Goal: Find specific page/section: Find specific page/section

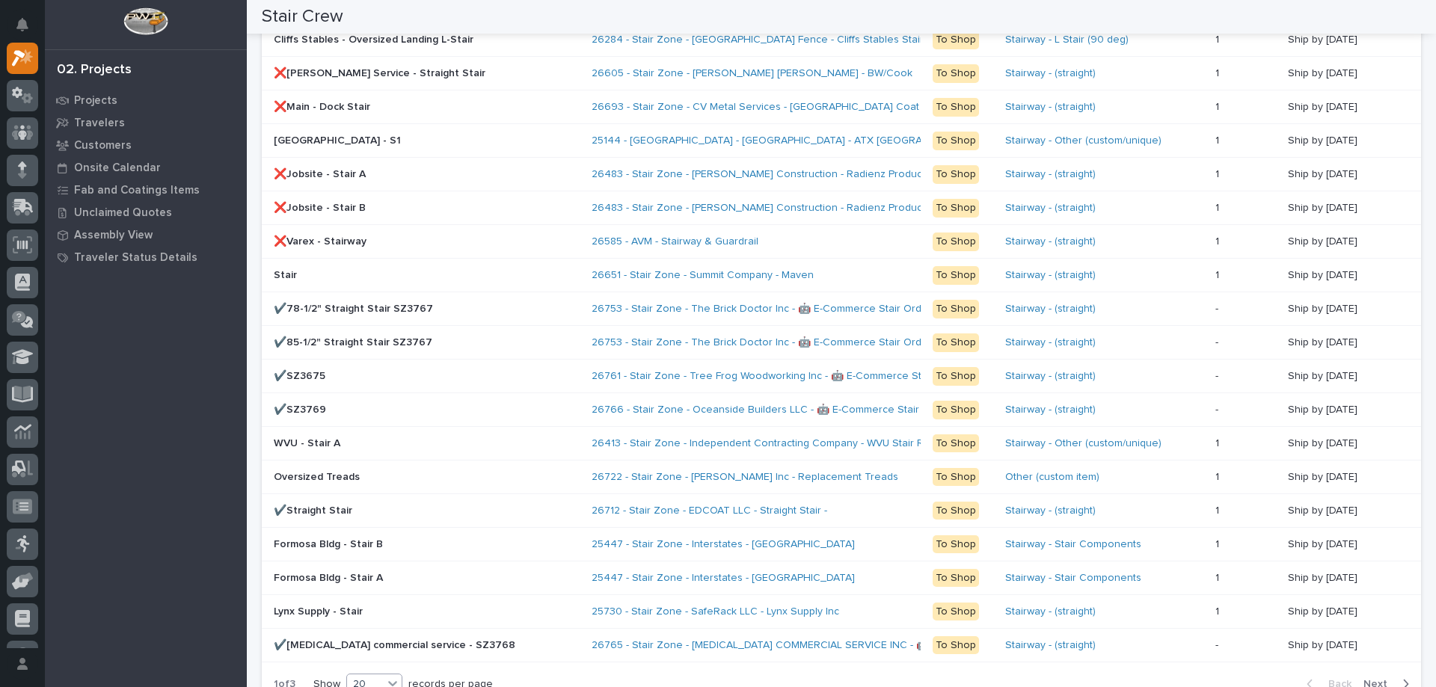
scroll to position [1346, 0]
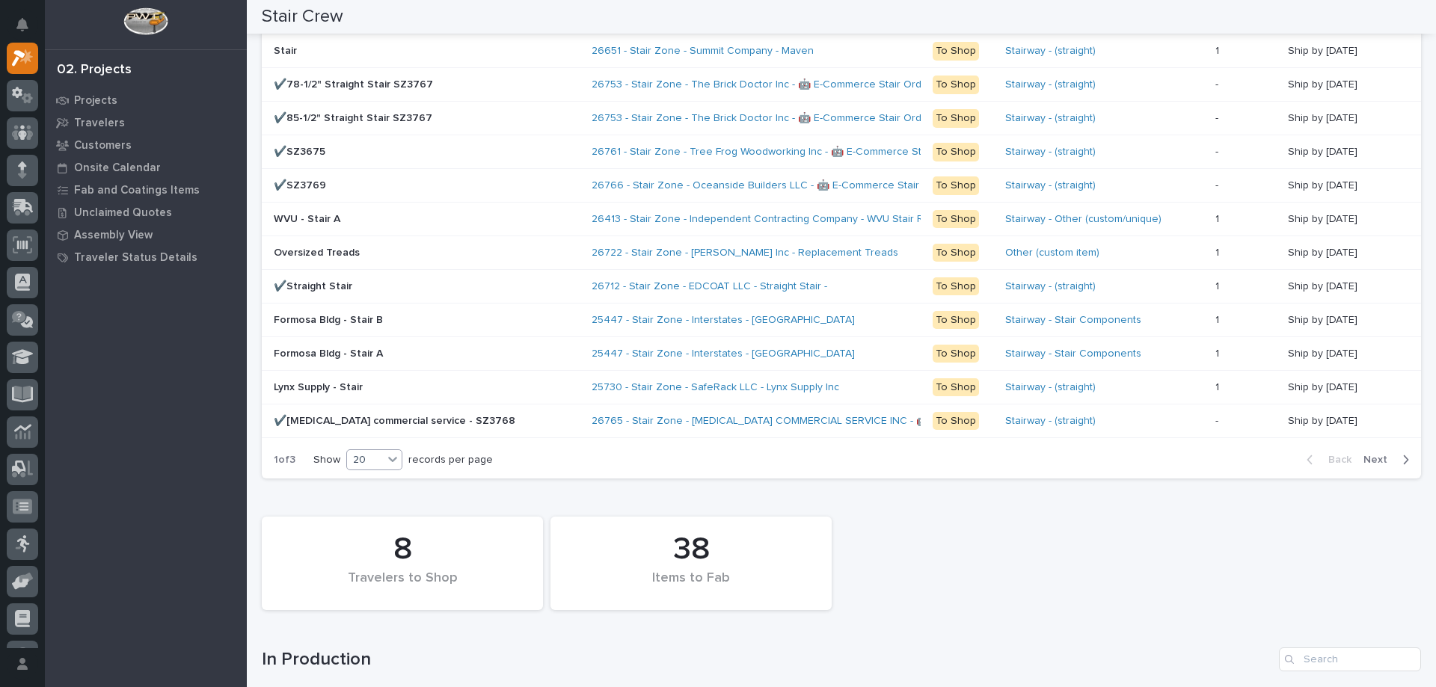
click at [364, 460] on div "20" at bounding box center [365, 461] width 36 height 16
click at [371, 509] on div "30" at bounding box center [376, 516] width 55 height 18
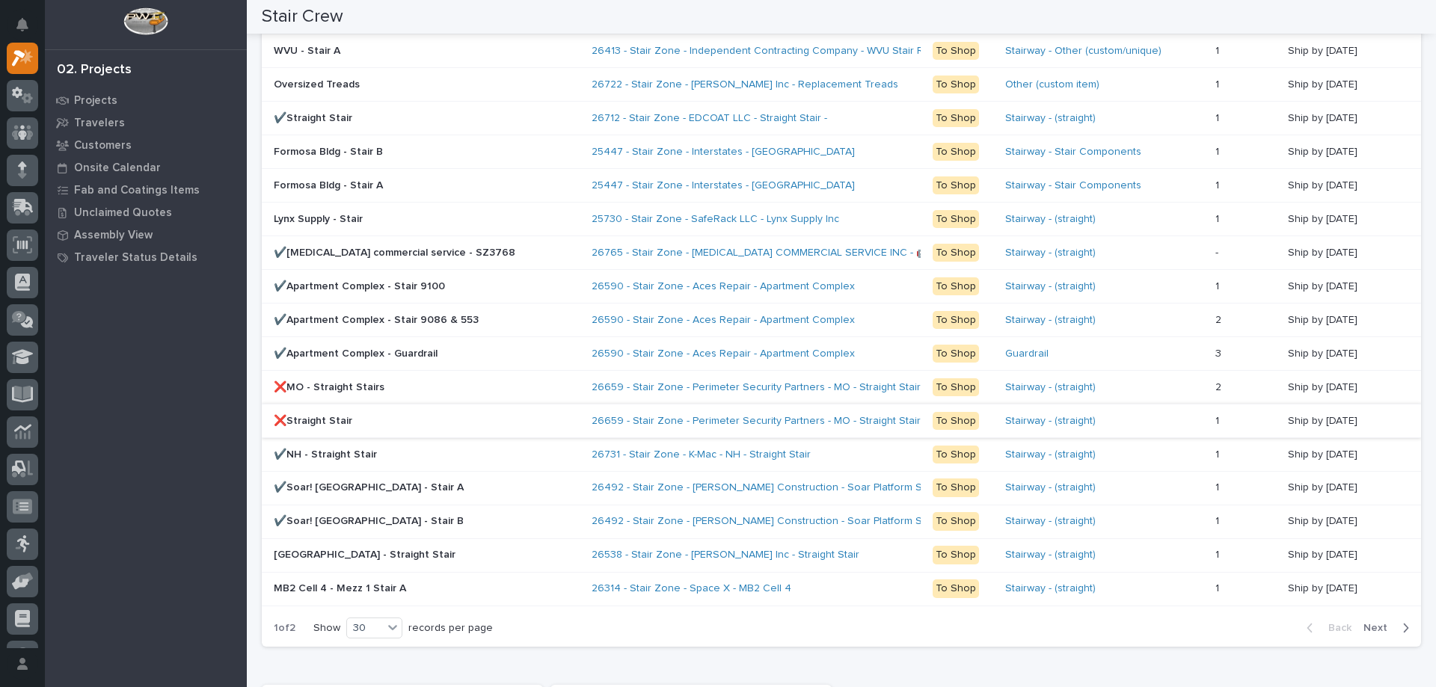
scroll to position [1589, 0]
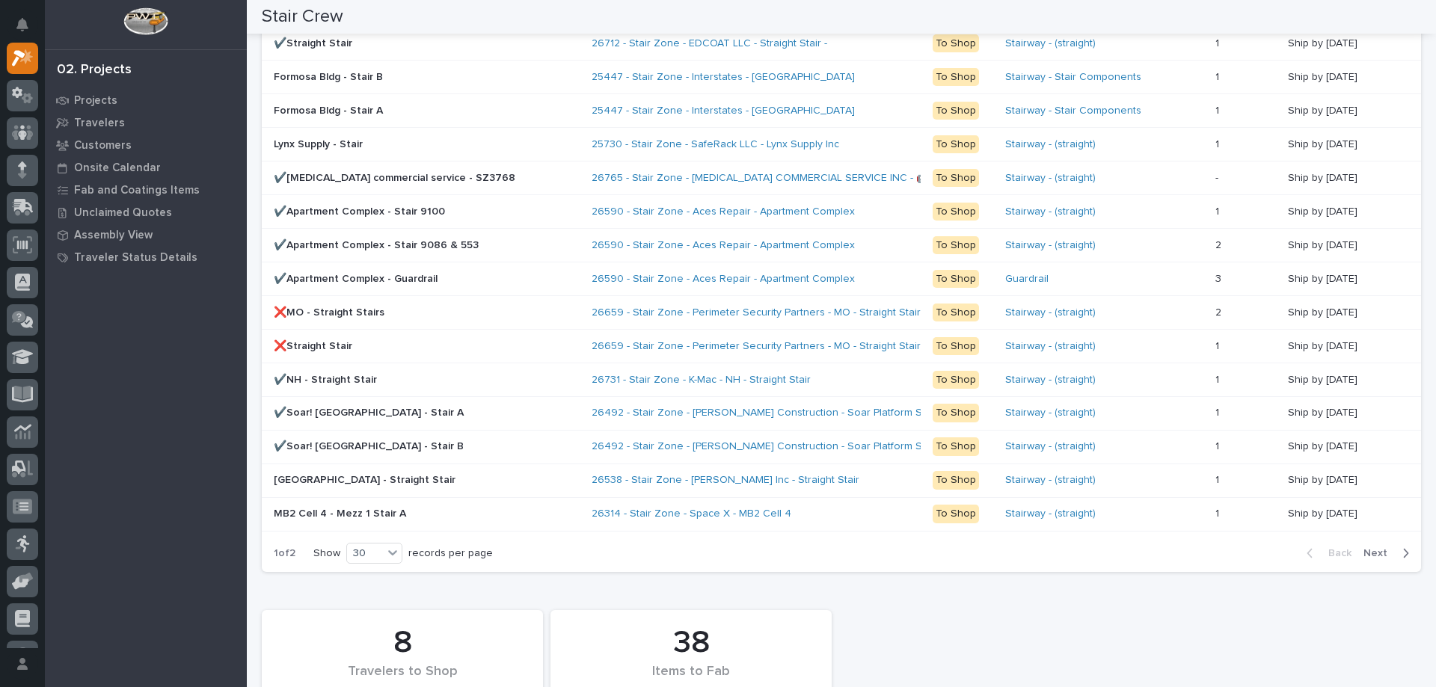
click at [1370, 555] on span "Next" at bounding box center [1380, 553] width 33 height 13
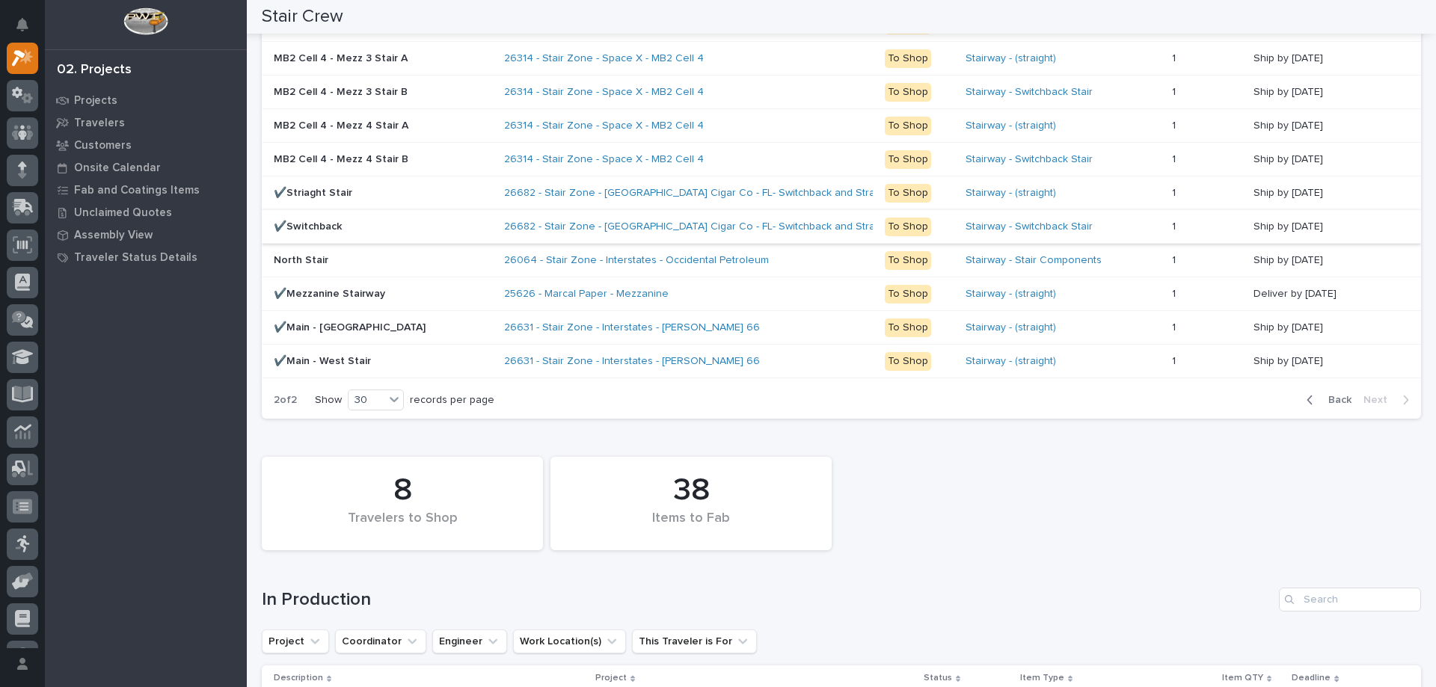
scroll to position [987, 0]
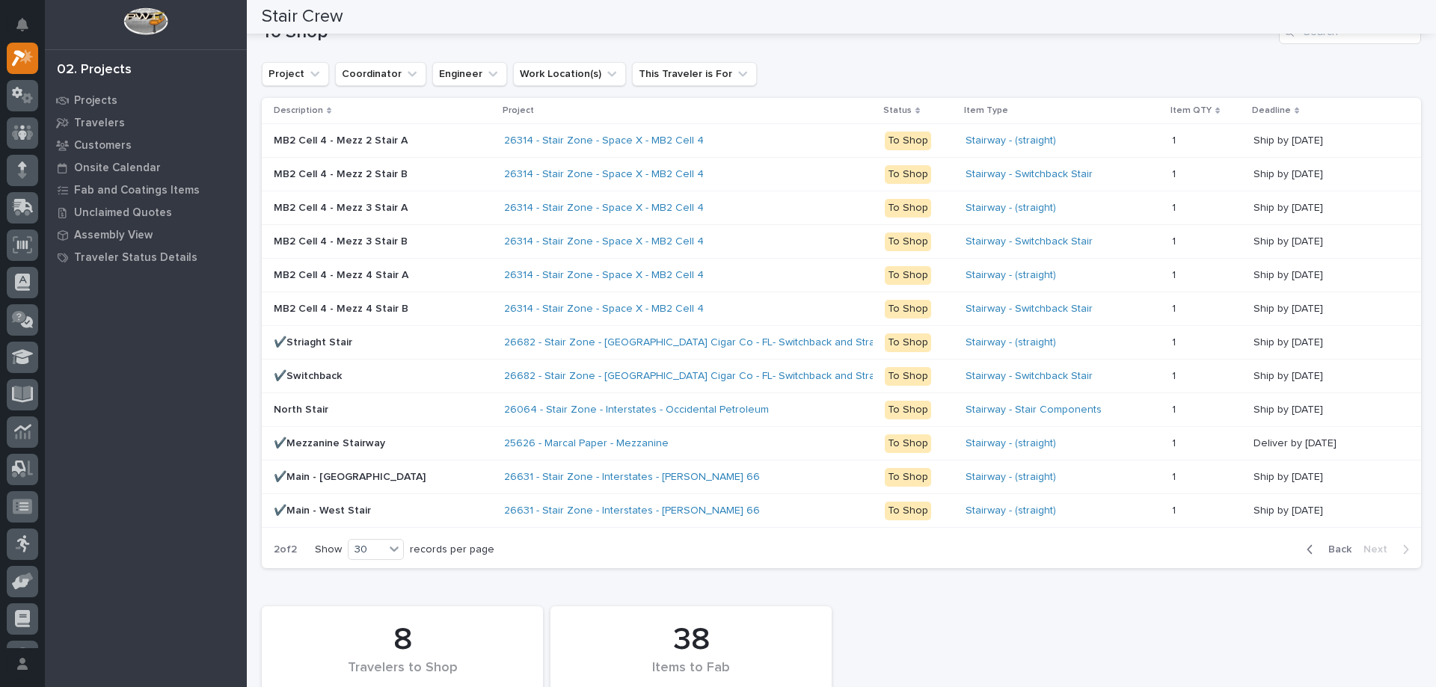
click at [1338, 551] on span "Back" at bounding box center [1335, 549] width 32 height 13
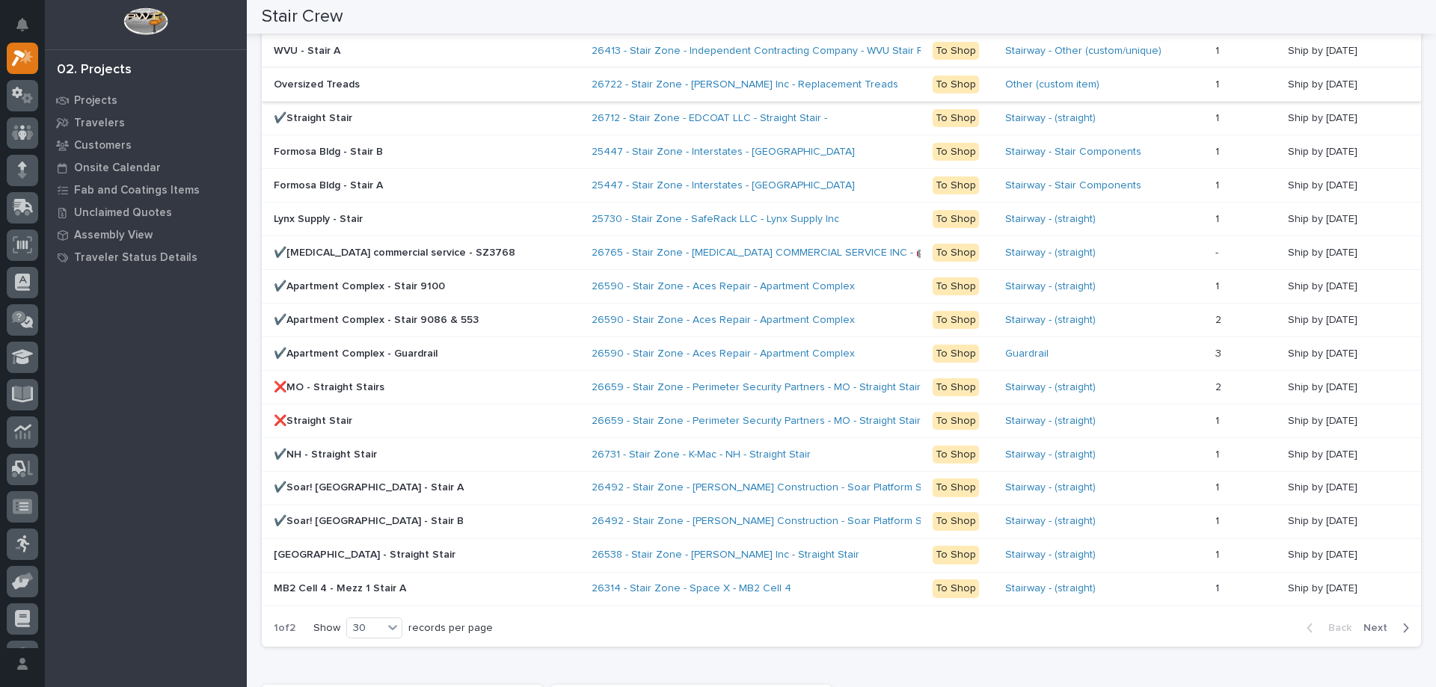
scroll to position [1739, 0]
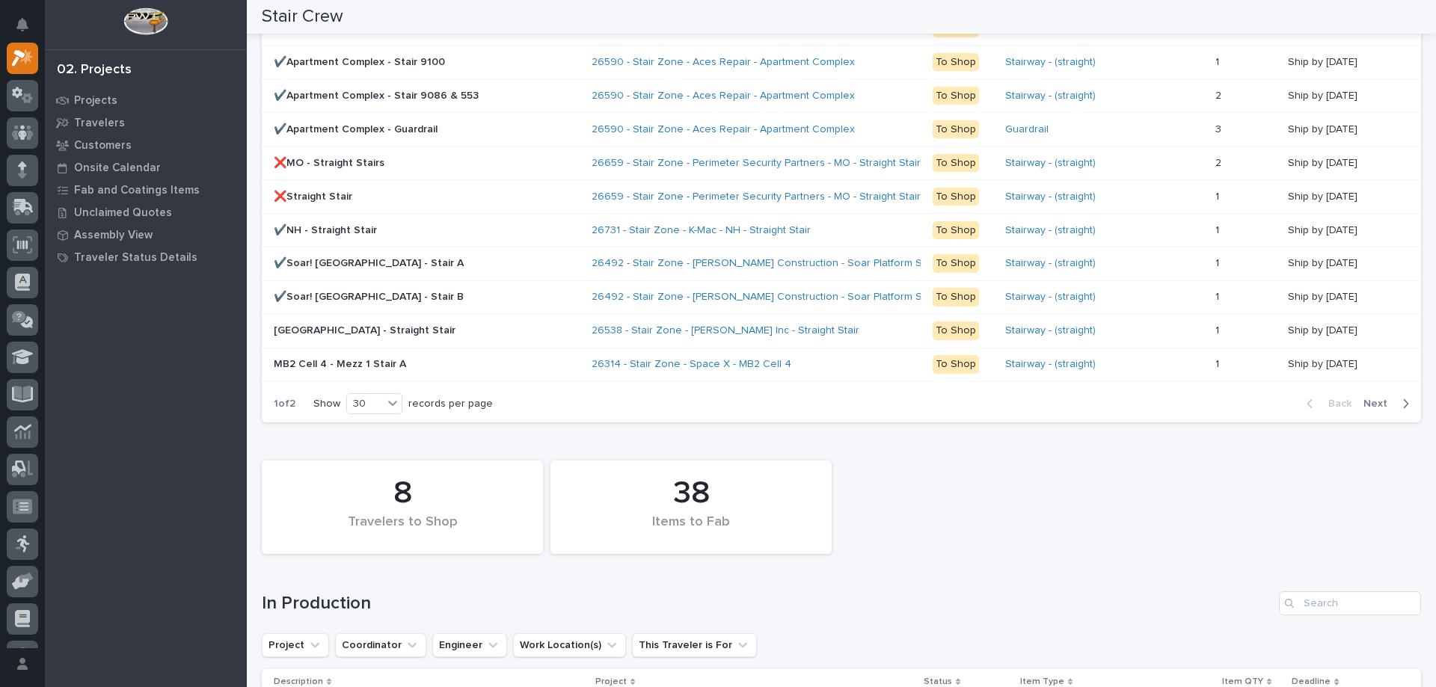
click at [1366, 401] on span "Next" at bounding box center [1380, 403] width 33 height 13
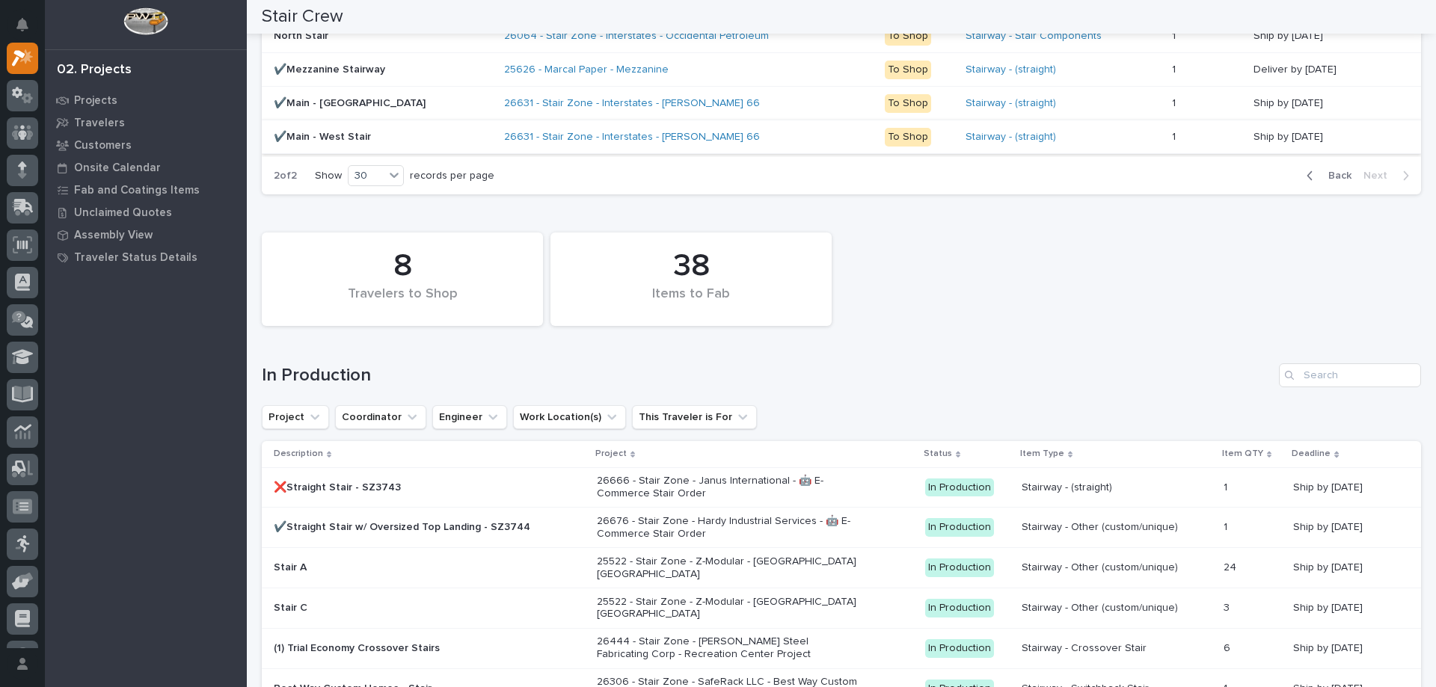
scroll to position [1586, 0]
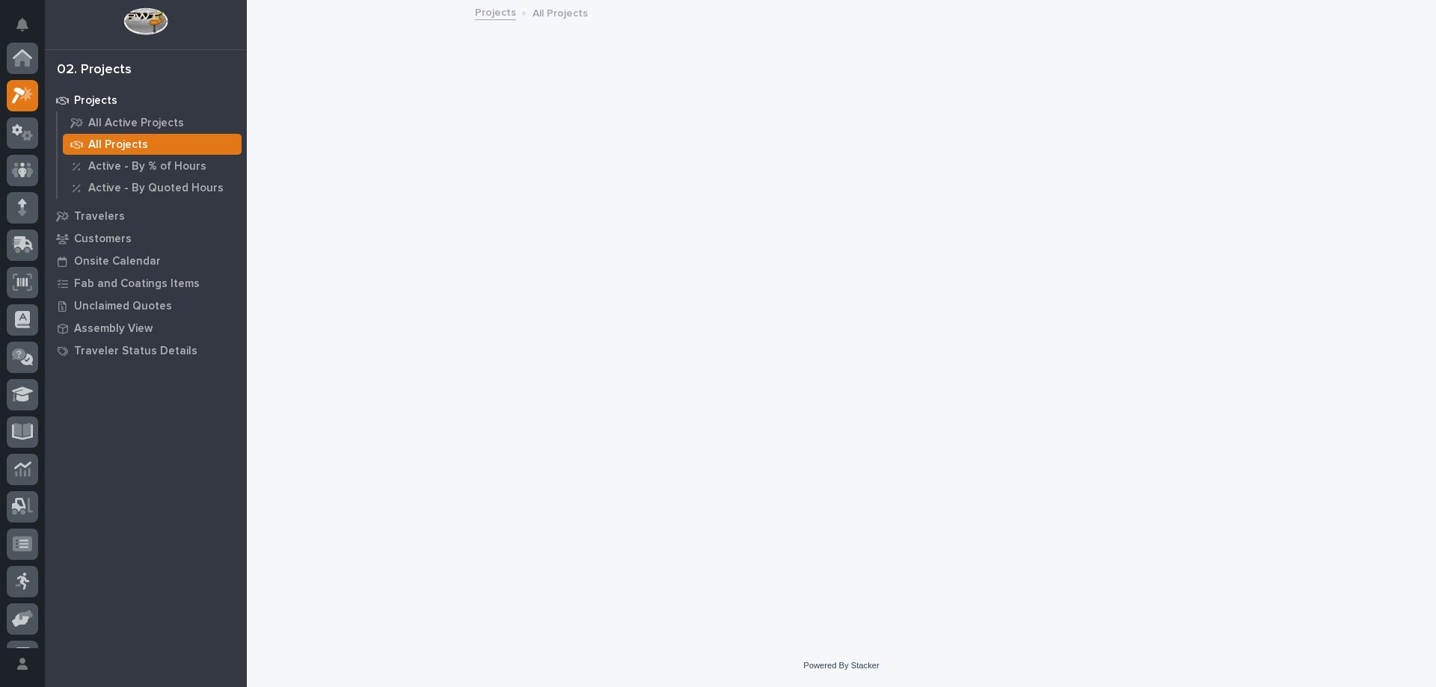
scroll to position [37, 0]
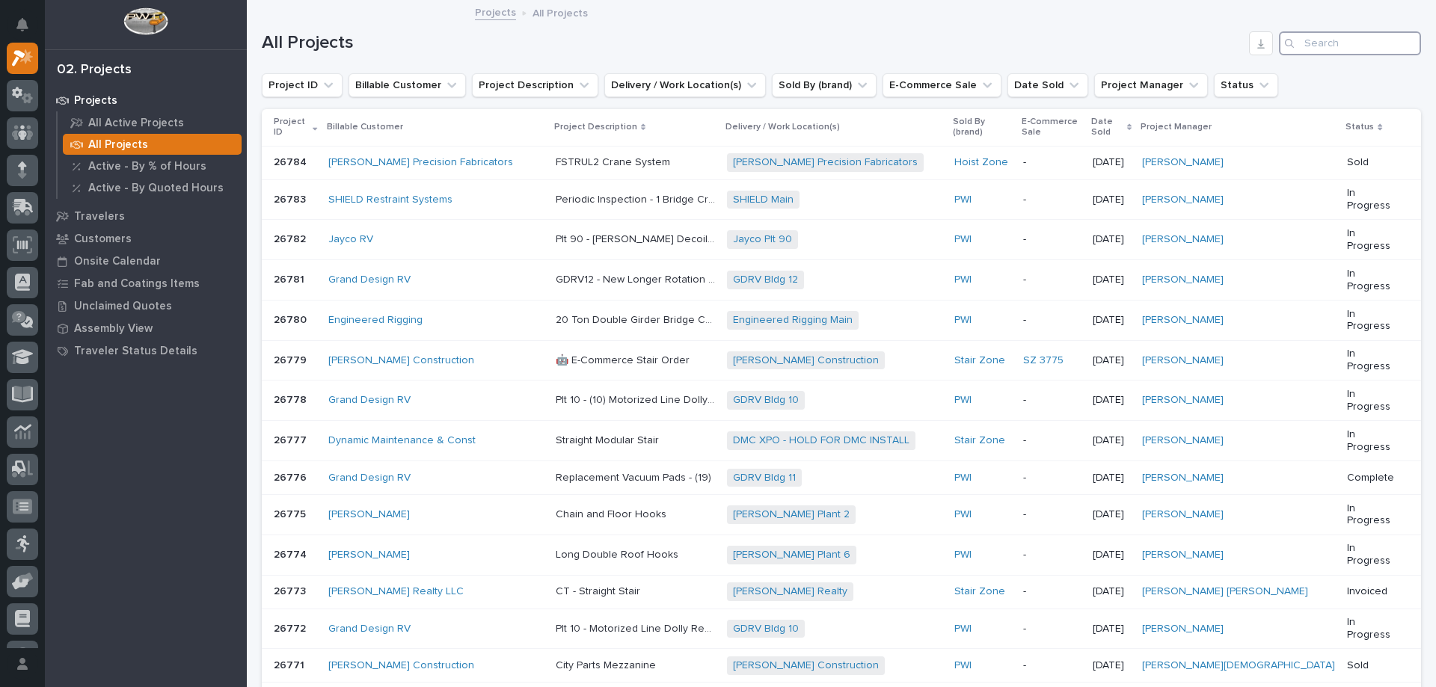
click at [1306, 51] on input "Search" at bounding box center [1350, 43] width 142 height 24
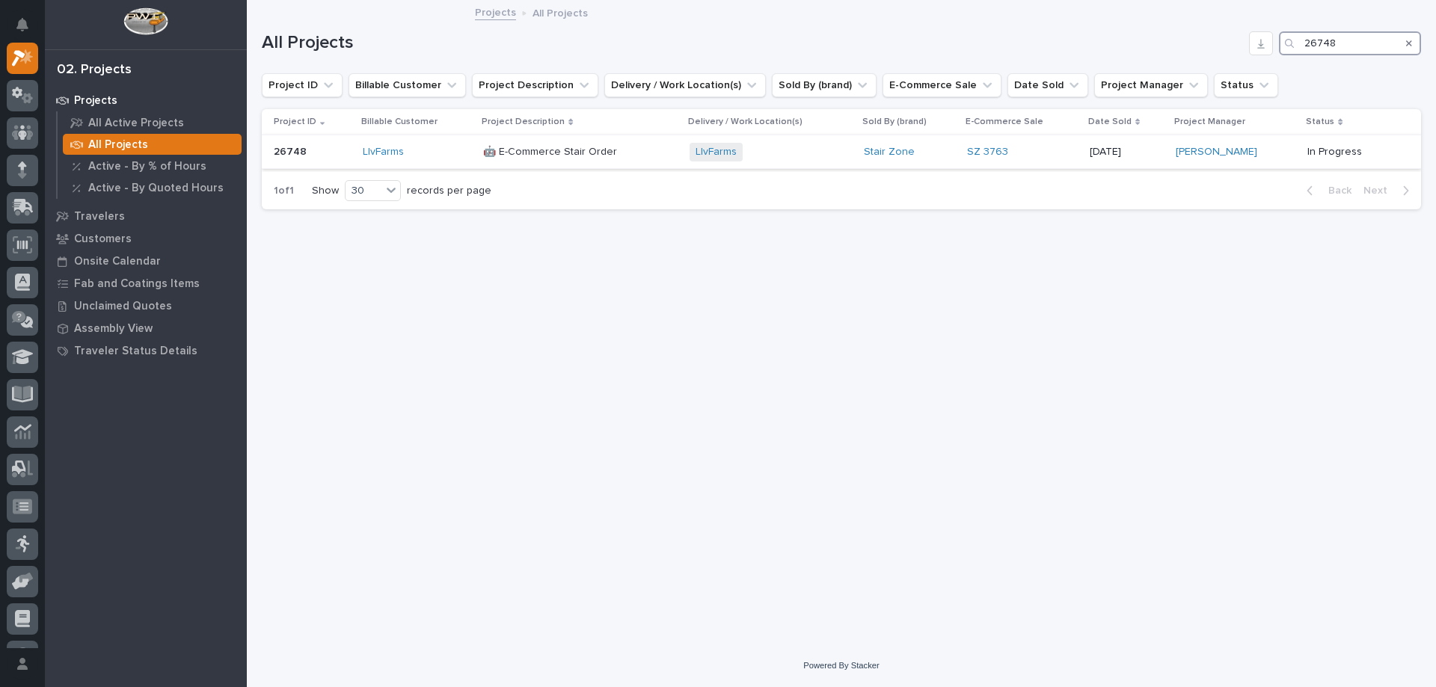
type input "26748"
click at [795, 143] on div "LIvFarms + 0" at bounding box center [771, 152] width 162 height 19
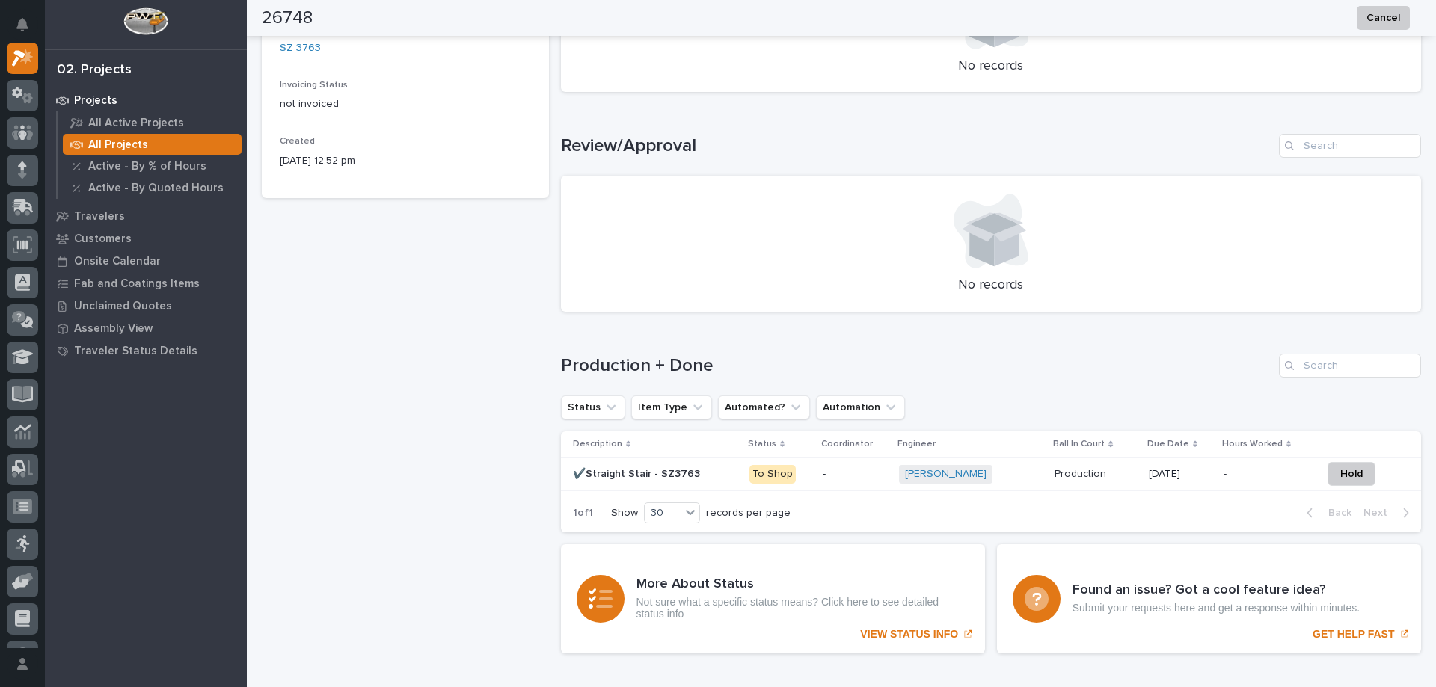
scroll to position [823, 0]
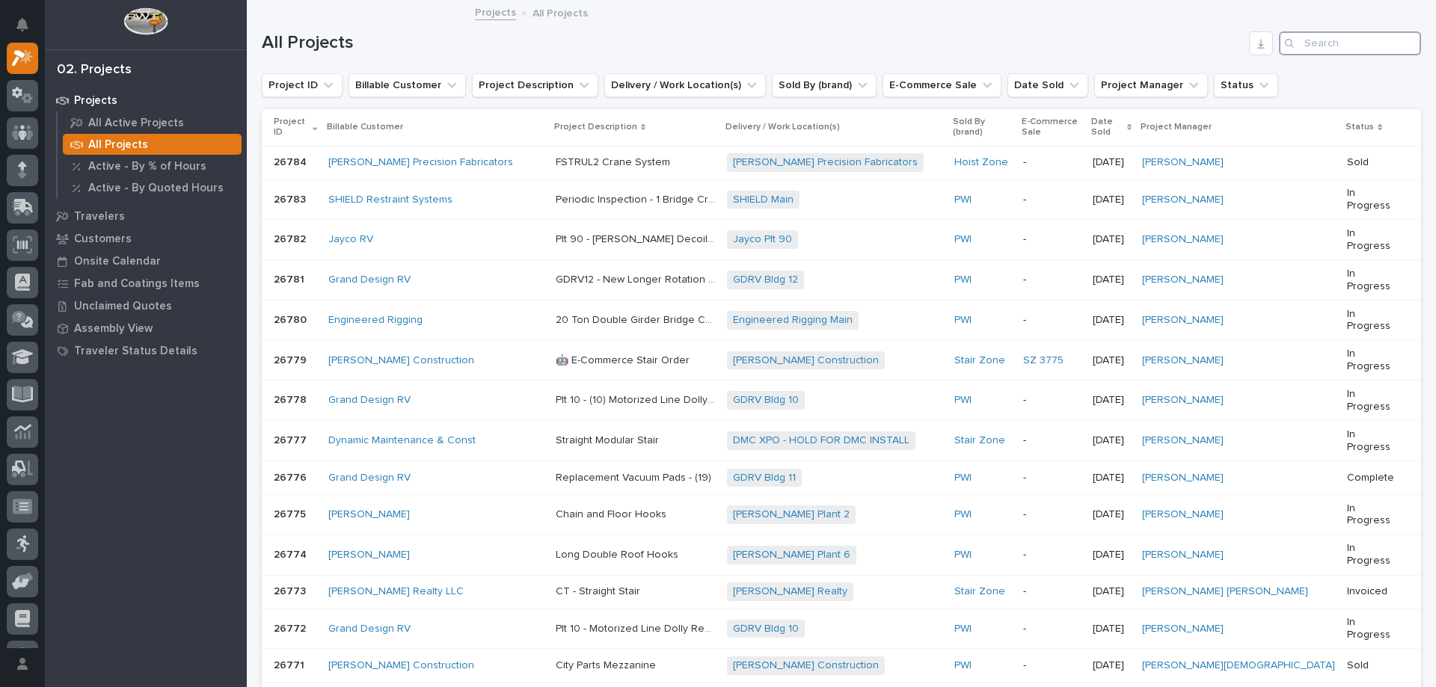
drag, startPoint x: 1319, startPoint y: 50, endPoint x: 1290, endPoint y: 28, distance: 36.2
click at [1313, 48] on input "Search" at bounding box center [1350, 43] width 142 height 24
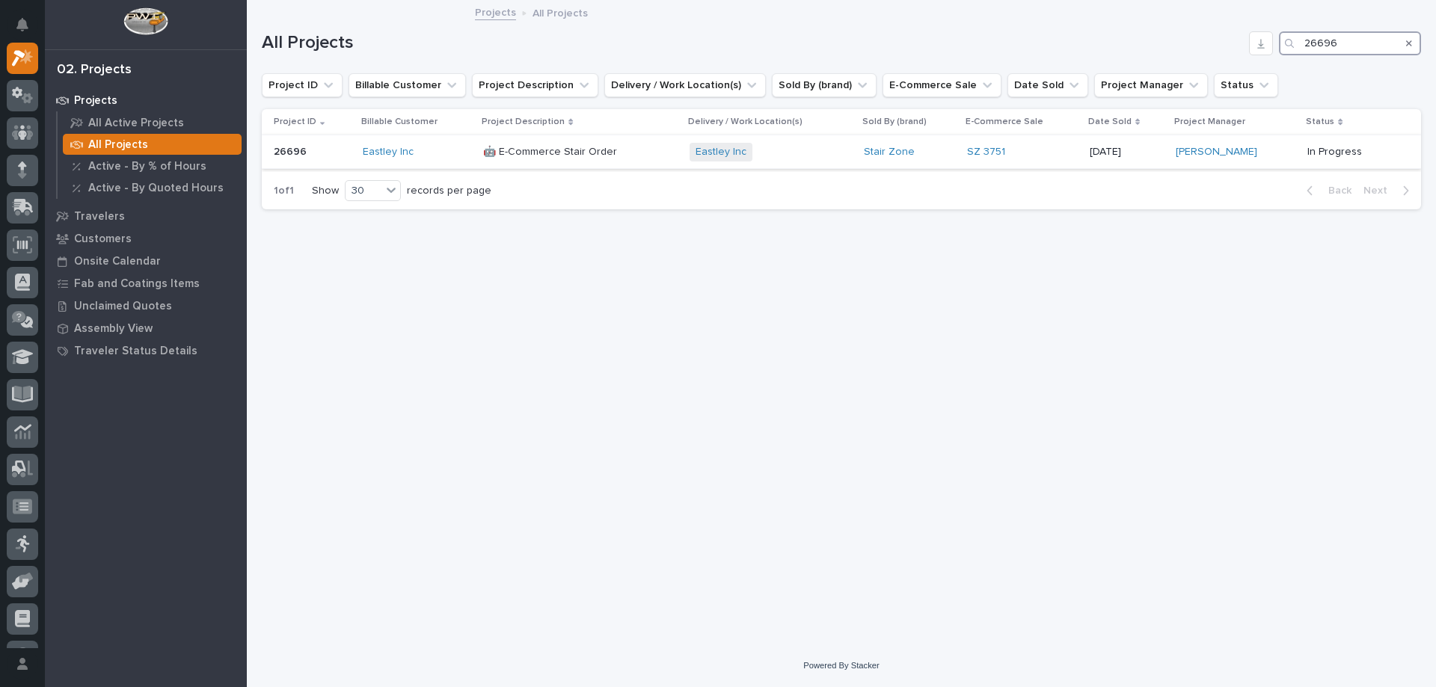
type input "26696"
click at [788, 159] on div "Eastley Inc + 0" at bounding box center [771, 152] width 162 height 19
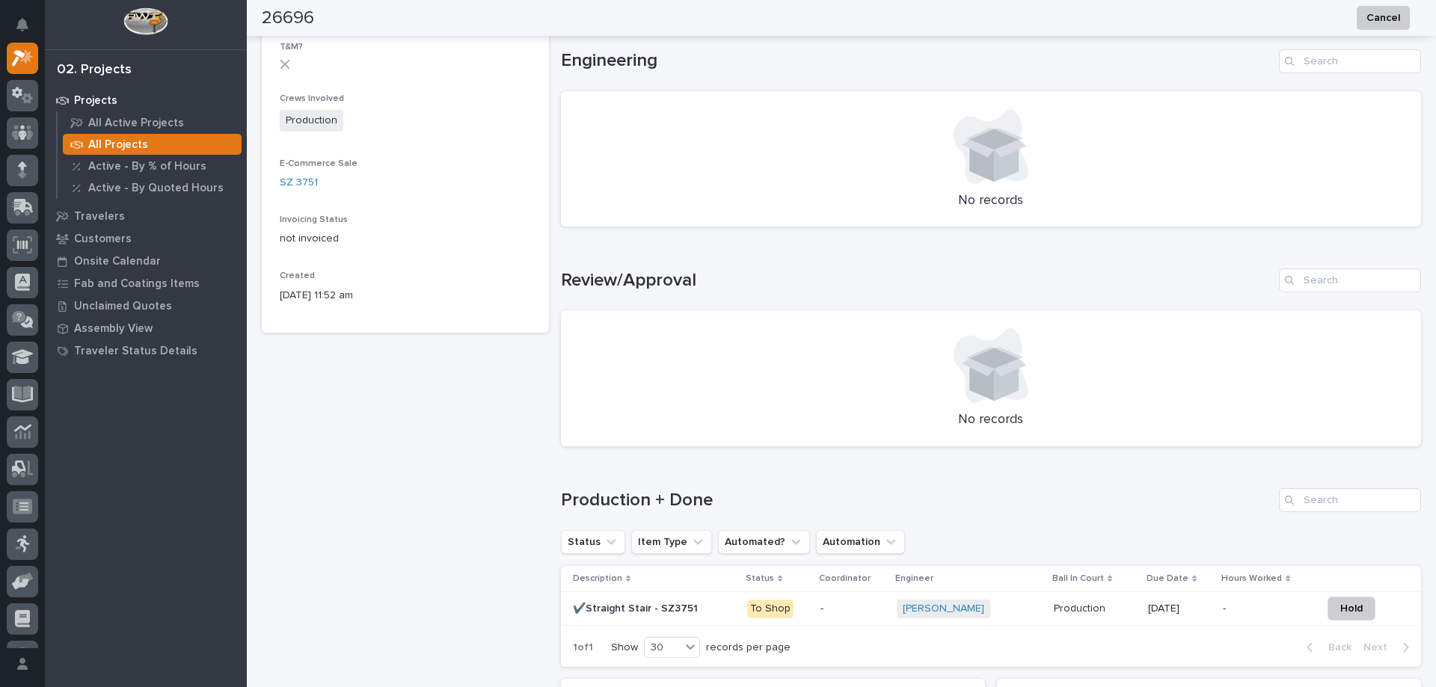
scroll to position [786, 0]
